Goal: Check status: Check status

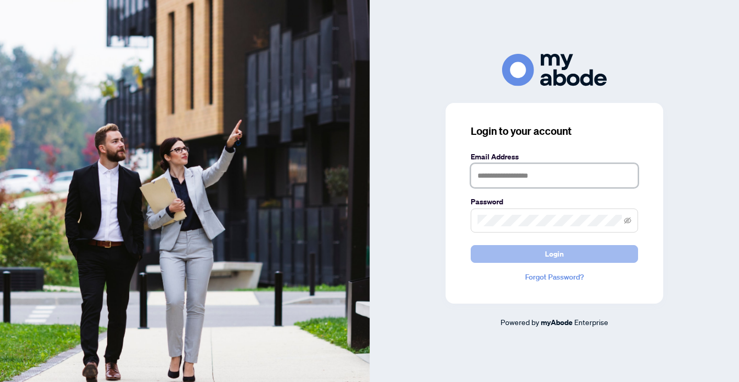
type input "**********"
click at [541, 255] on button "Login" at bounding box center [554, 254] width 167 height 18
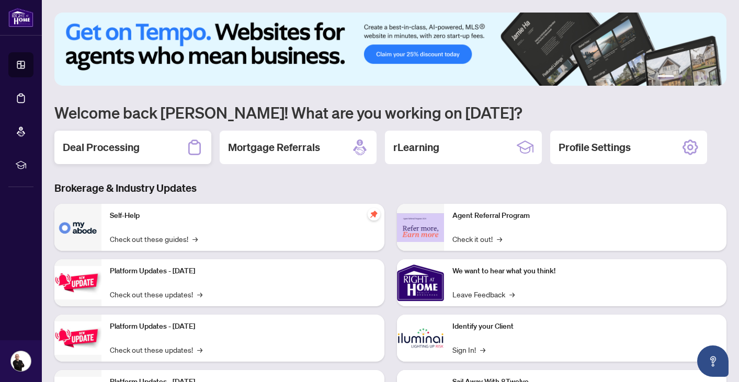
click at [142, 145] on div "Deal Processing" at bounding box center [132, 147] width 157 height 33
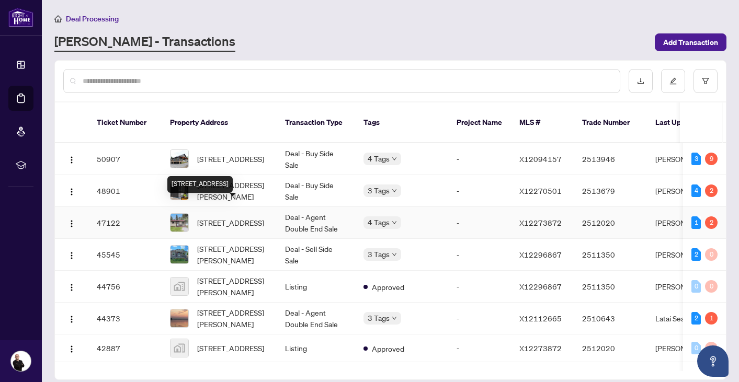
click at [226, 217] on span "58-58 Cottage Lane, Greater Napanee, Ontario K0K 2L0, Canada" at bounding box center [230, 223] width 67 height 12
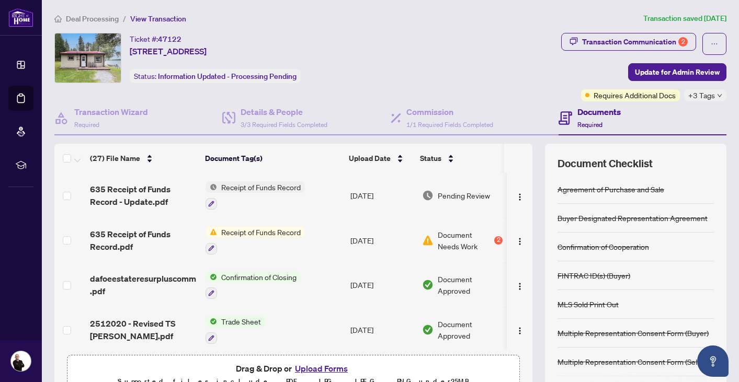
click at [719, 95] on icon "down" at bounding box center [719, 95] width 5 height 5
click at [521, 88] on div "Ticket #: 47122 58-58 Cottage Lane, Greater Napanee, Ontario K0K 2L0, Canada St…" at bounding box center [305, 67] width 507 height 68
